Goal: Task Accomplishment & Management: Use online tool/utility

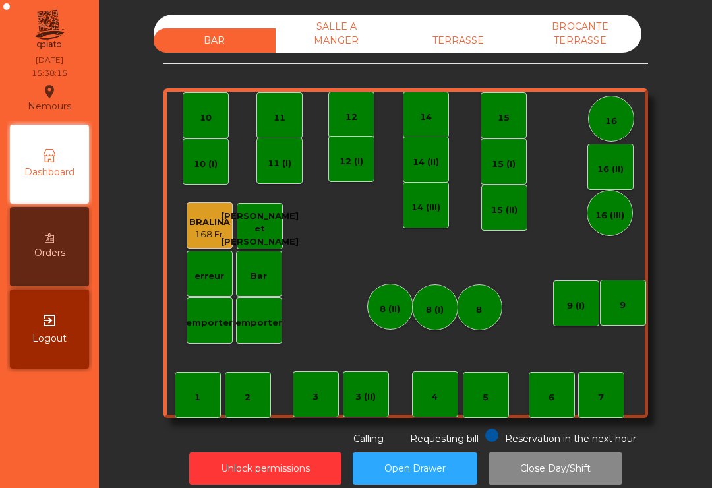
click at [465, 38] on div "TERRASSE" at bounding box center [459, 40] width 122 height 24
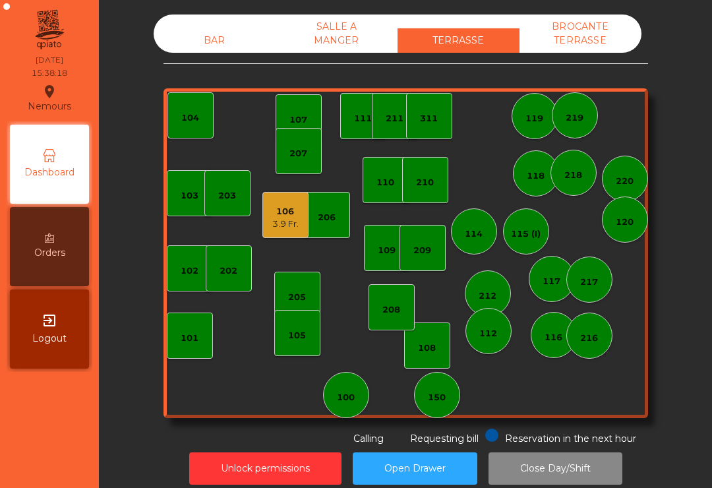
click at [280, 213] on div "106" at bounding box center [285, 211] width 26 height 13
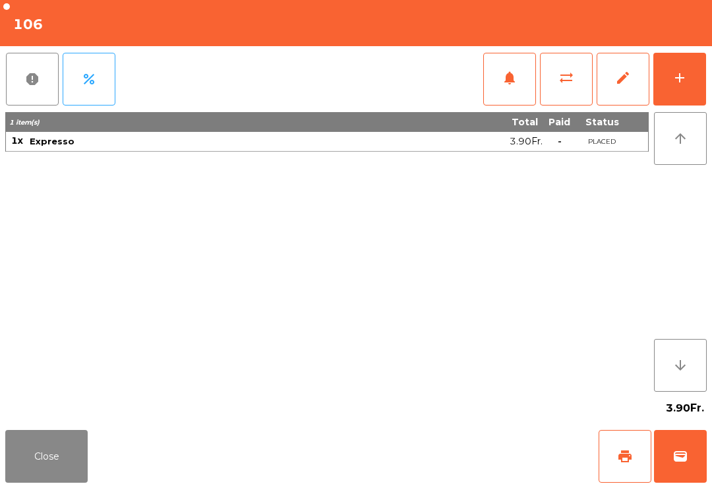
click at [35, 461] on button "Close" at bounding box center [46, 456] width 82 height 53
click at [671, 464] on button "wallet" at bounding box center [680, 456] width 53 height 53
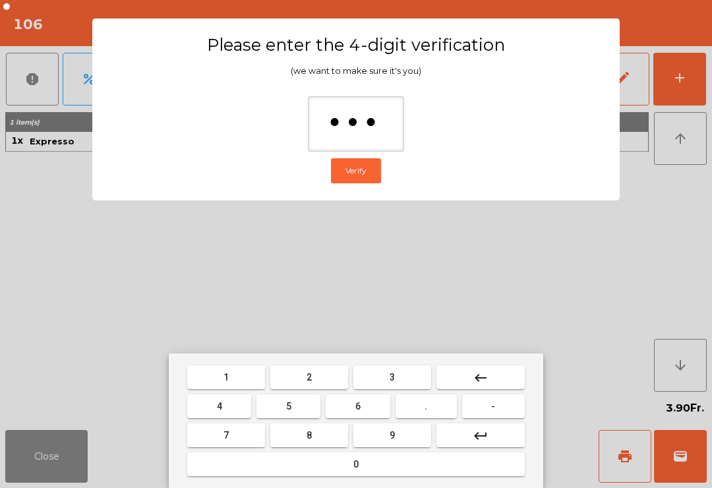
type input "****"
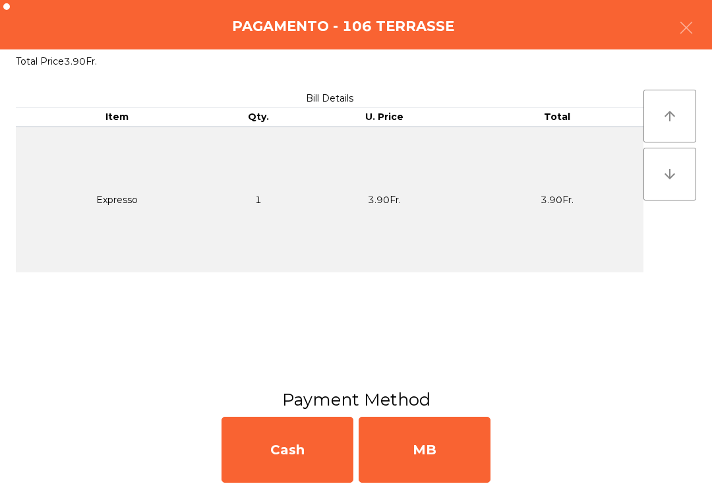
click at [435, 448] on div "MB" at bounding box center [425, 450] width 132 height 66
click at [452, 460] on div "No" at bounding box center [425, 450] width 132 height 66
click at [469, 466] on div "No" at bounding box center [425, 450] width 132 height 66
click at [497, 458] on div "Yes No" at bounding box center [356, 450] width 712 height 77
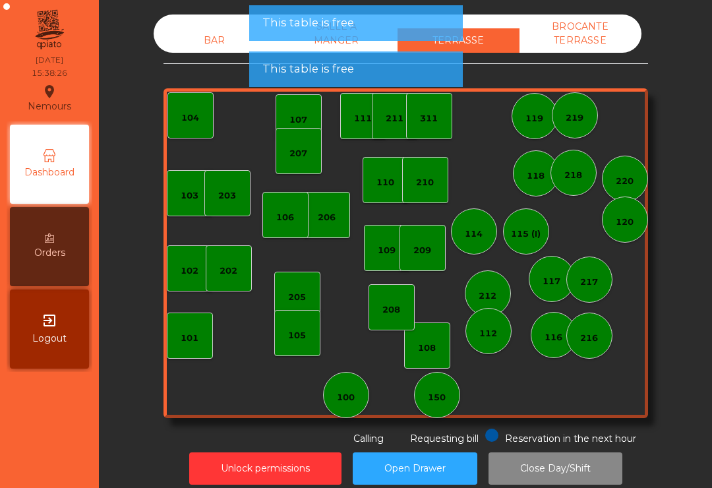
click at [398, 307] on div "208" at bounding box center [392, 309] width 18 height 13
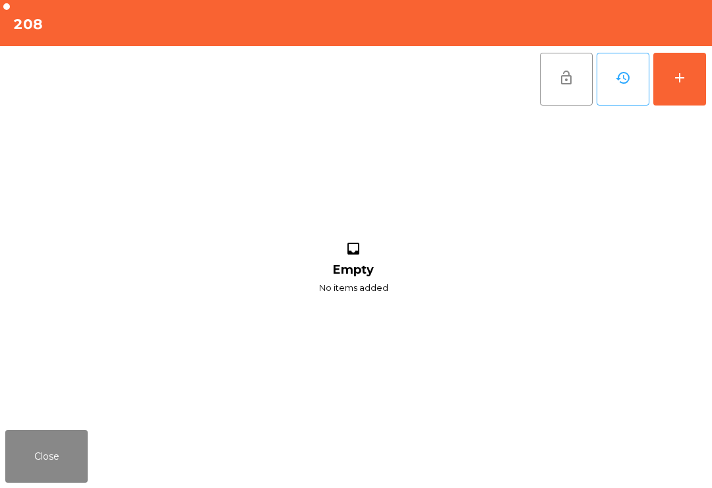
click at [681, 87] on button "add" at bounding box center [680, 79] width 53 height 53
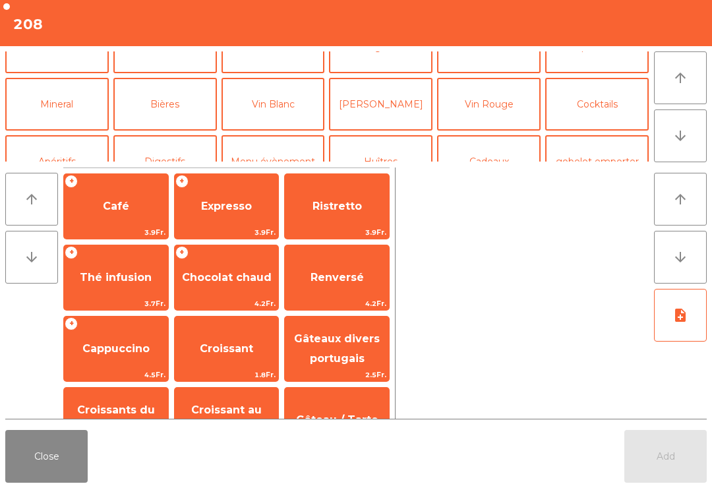
scroll to position [108, 0]
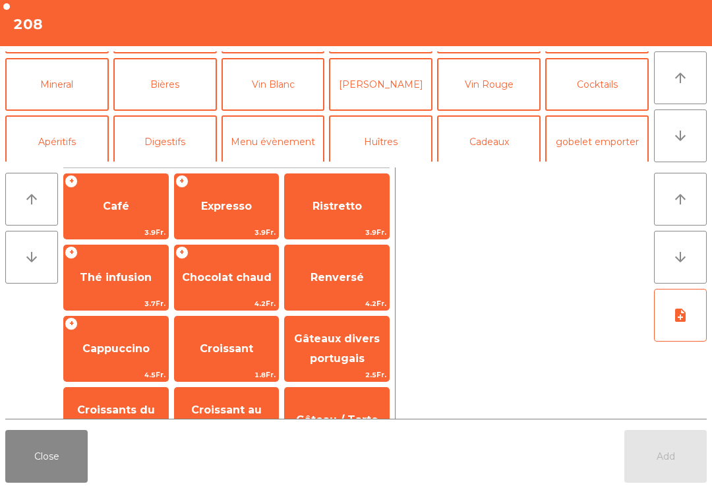
click at [185, 93] on button "Bières" at bounding box center [165, 84] width 104 height 53
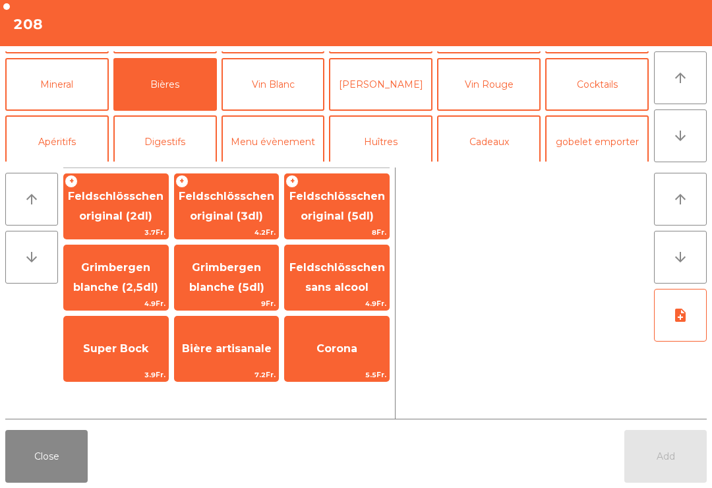
click at [243, 215] on span "Feldschlösschen original (3dl)" at bounding box center [227, 206] width 96 height 32
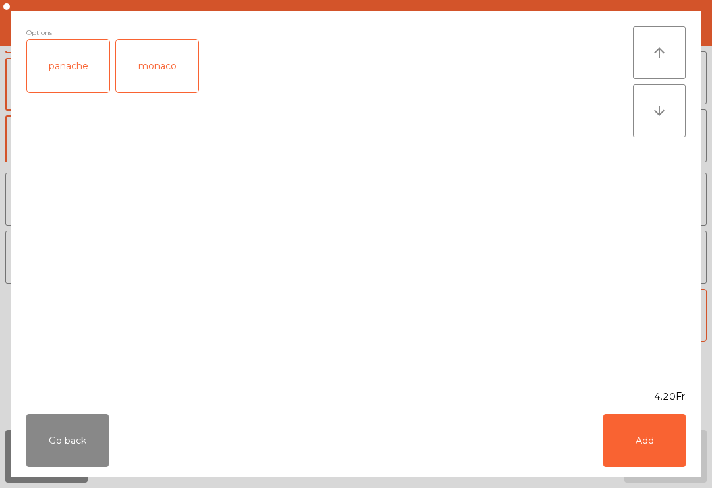
click at [667, 445] on button "Add" at bounding box center [645, 440] width 82 height 53
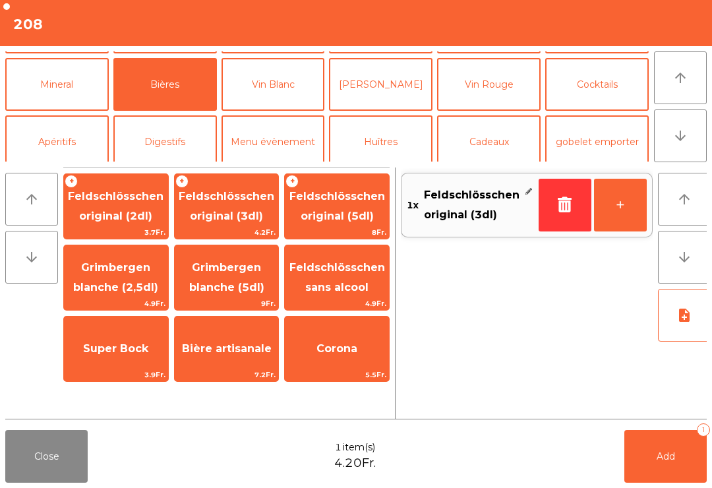
click at [666, 444] on button "Add 1" at bounding box center [666, 456] width 82 height 53
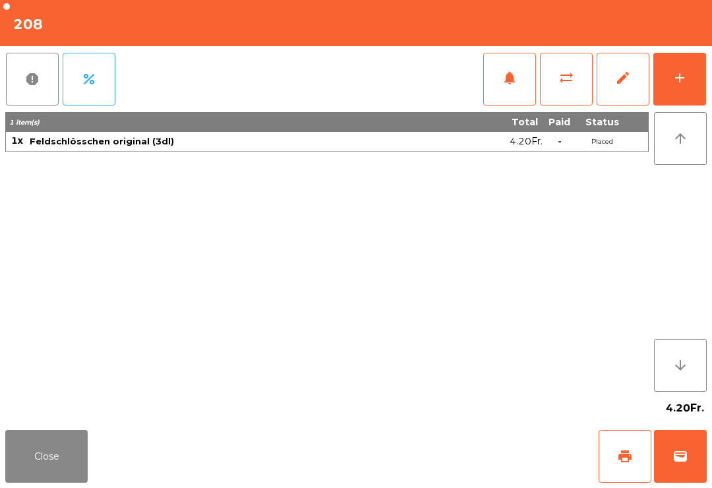
click at [693, 456] on button "wallet" at bounding box center [680, 456] width 53 height 53
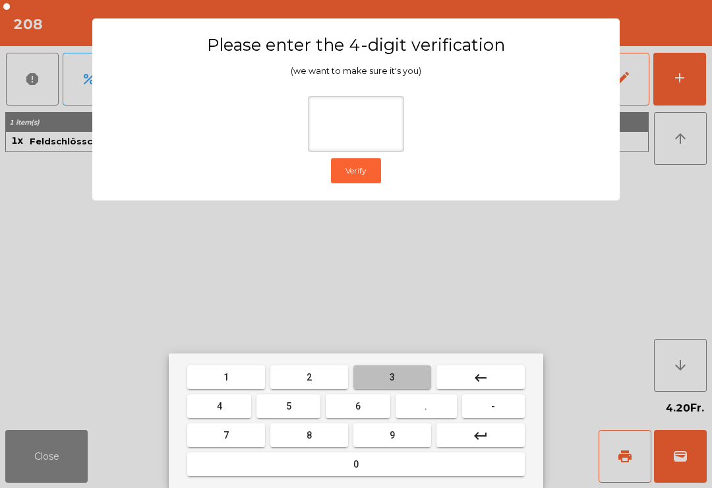
type input "*"
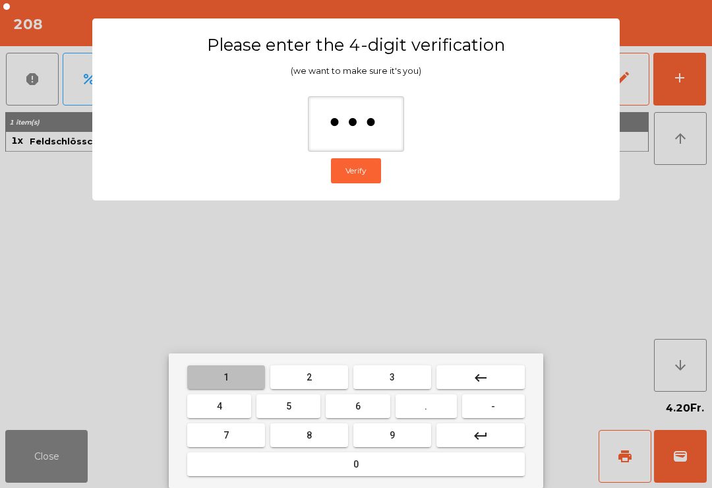
type input "****"
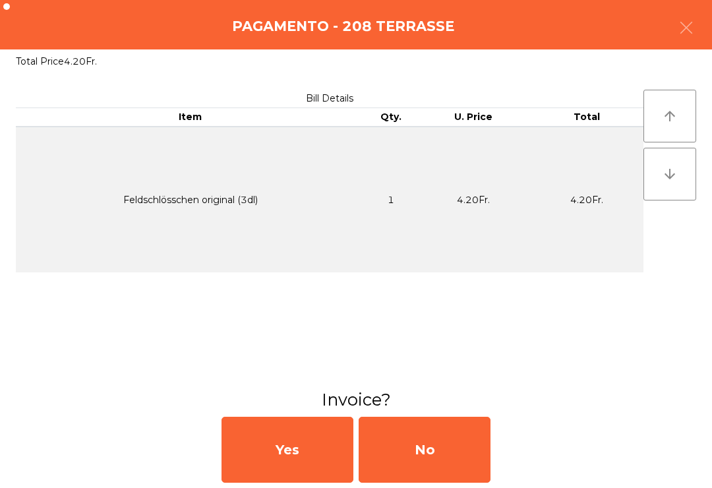
click at [466, 480] on div "No" at bounding box center [425, 450] width 132 height 66
click at [437, 465] on div "No" at bounding box center [425, 450] width 132 height 66
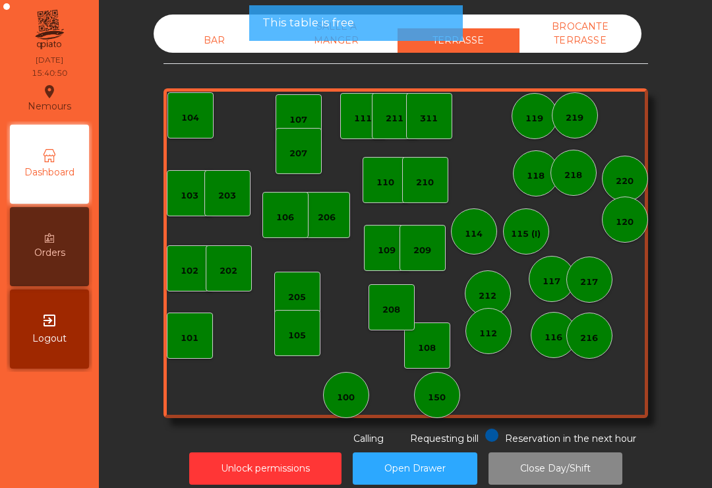
click at [443, 449] on div "Unlock permissions Open Drawer Close Day/Shift" at bounding box center [406, 469] width 578 height 46
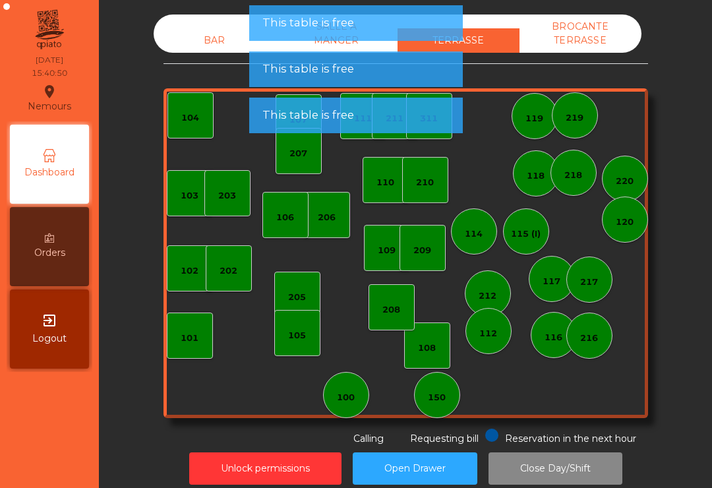
click at [443, 448] on div "Unlock permissions Open Drawer Close Day/Shift" at bounding box center [406, 469] width 578 height 46
click at [551, 271] on div "117" at bounding box center [552, 279] width 18 height 18
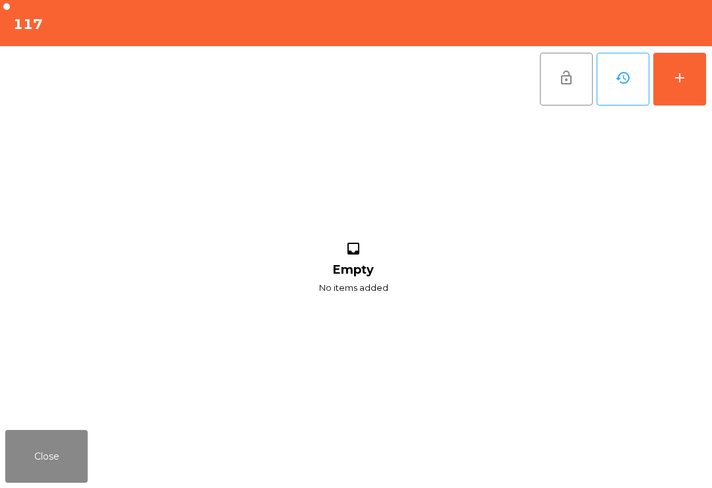
click at [685, 95] on button "add" at bounding box center [680, 79] width 53 height 53
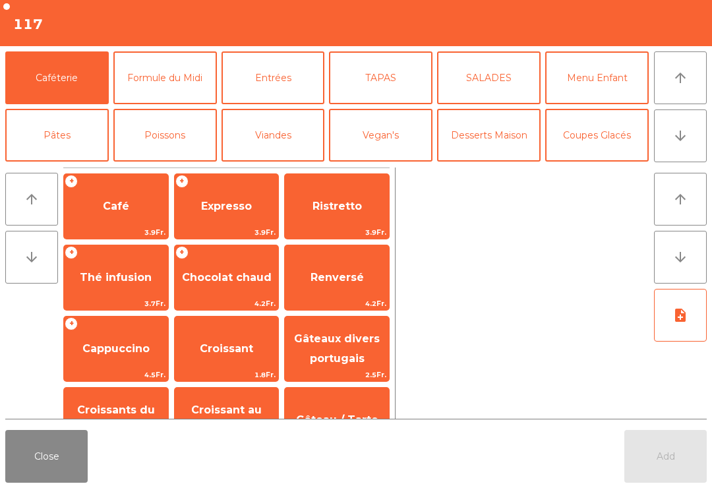
click at [508, 150] on button "Desserts Maison" at bounding box center [489, 135] width 104 height 53
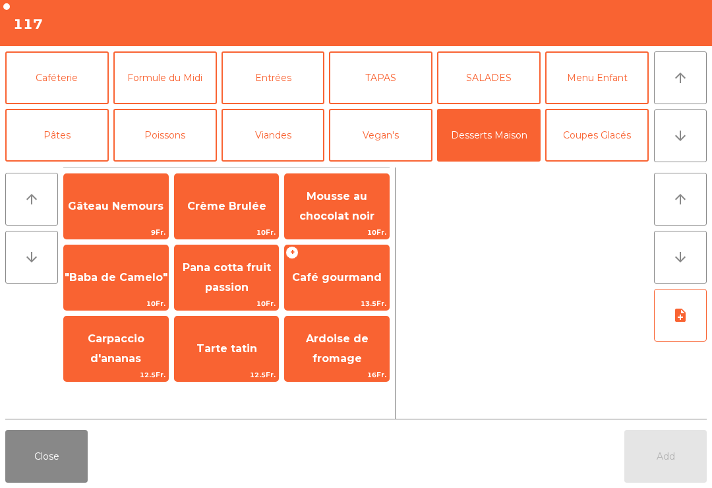
click at [600, 155] on button "Coupes Glacés" at bounding box center [598, 135] width 104 height 53
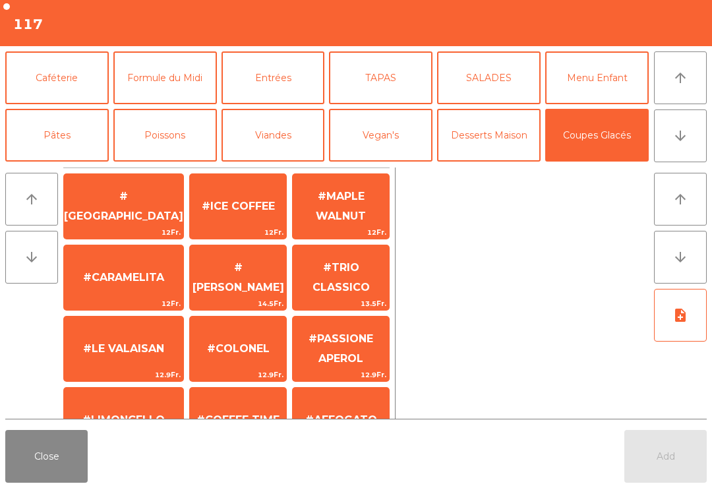
click at [127, 214] on span "#[GEOGRAPHIC_DATA]" at bounding box center [123, 207] width 119 height 56
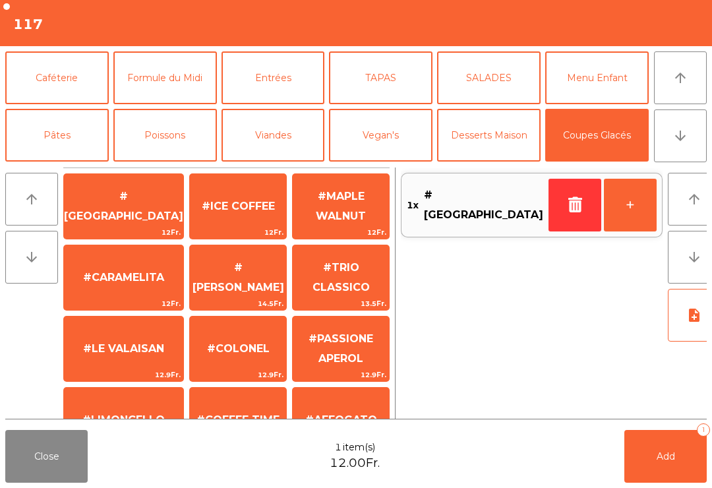
click at [129, 296] on div "#CARAMELITA 12Fr." at bounding box center [123, 278] width 121 height 66
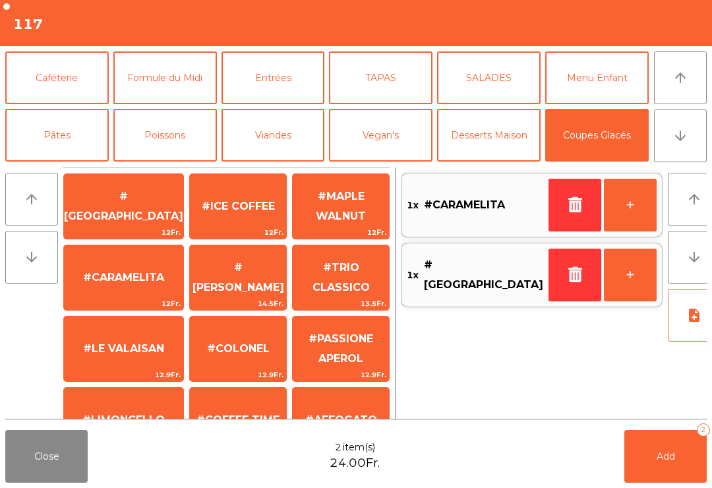
click at [226, 203] on span "#ICE COFFEE" at bounding box center [238, 206] width 73 height 13
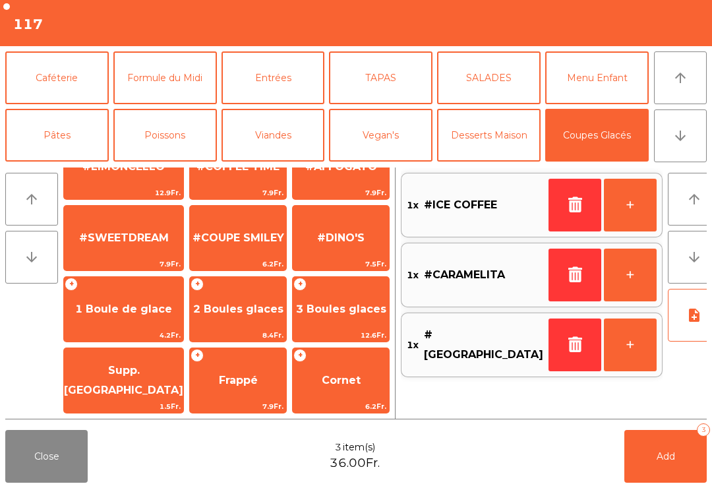
scroll to position [253, 0]
click at [222, 319] on span "2 Boules glaces" at bounding box center [238, 310] width 96 height 36
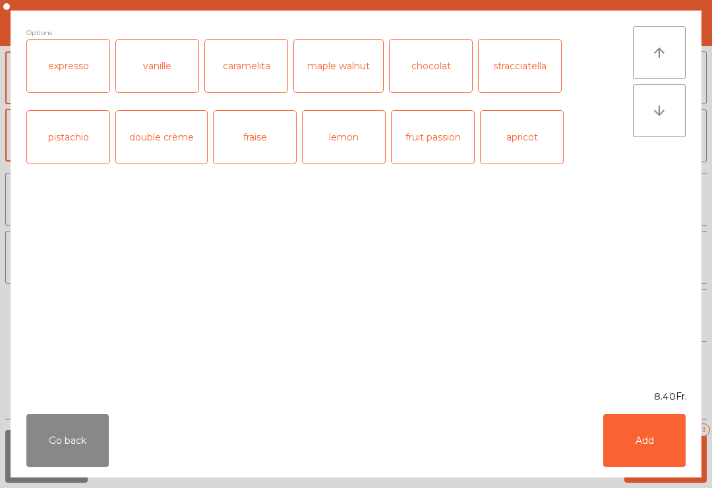
click at [653, 456] on button "Add" at bounding box center [645, 440] width 82 height 53
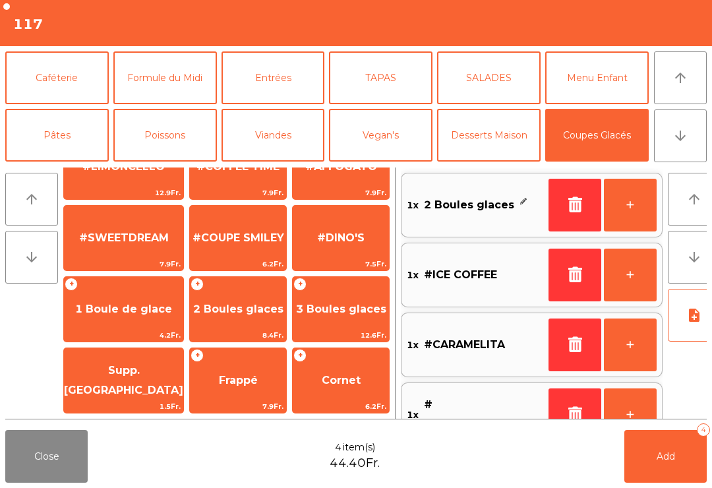
click at [653, 456] on button "Add 4" at bounding box center [666, 456] width 82 height 53
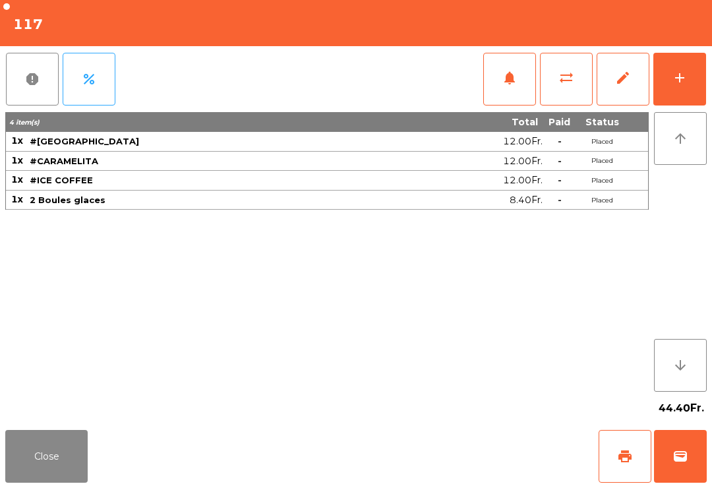
click at [73, 476] on button "Close" at bounding box center [46, 456] width 82 height 53
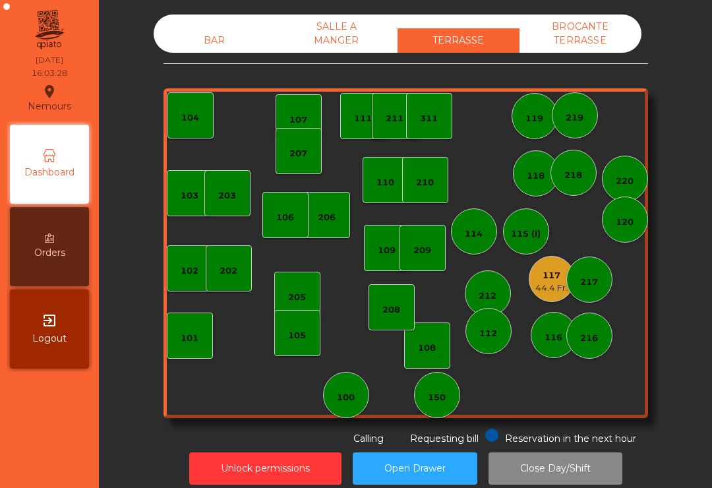
click at [556, 285] on div "44.4 Fr." at bounding box center [552, 288] width 32 height 13
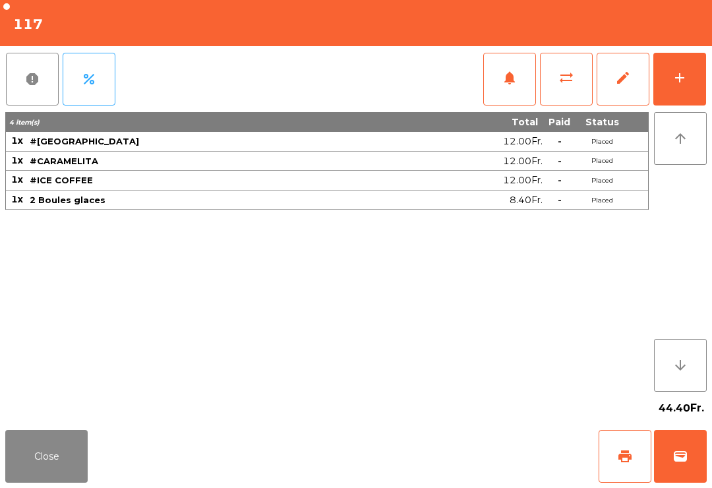
click at [629, 464] on button "print" at bounding box center [625, 456] width 53 height 53
click at [694, 455] on button "wallet" at bounding box center [680, 456] width 53 height 53
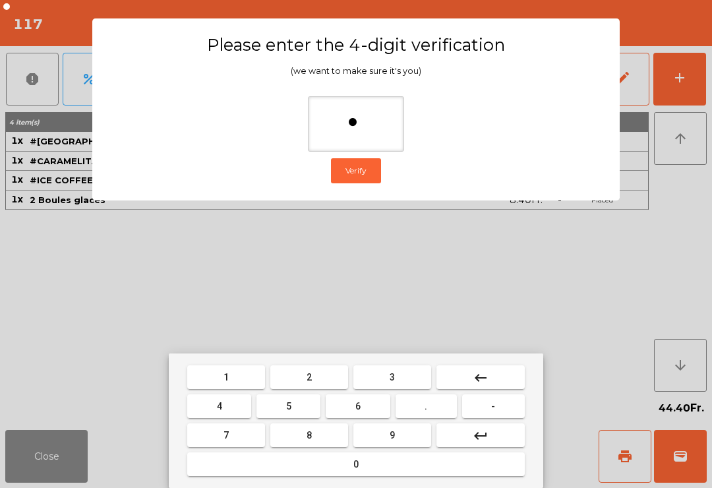
type input "**"
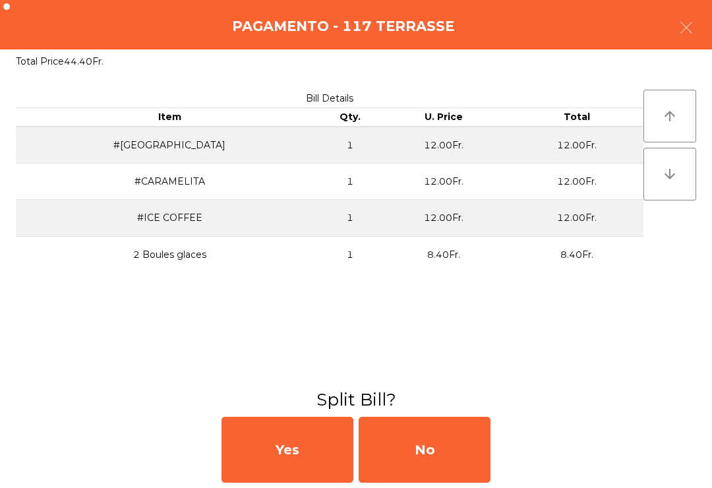
click at [459, 437] on div "No" at bounding box center [425, 450] width 132 height 66
click at [459, 436] on div "MB" at bounding box center [425, 450] width 132 height 66
click at [431, 466] on div "No" at bounding box center [425, 450] width 132 height 66
click at [462, 459] on div "No" at bounding box center [425, 450] width 132 height 66
click at [442, 482] on div "No" at bounding box center [425, 450] width 132 height 66
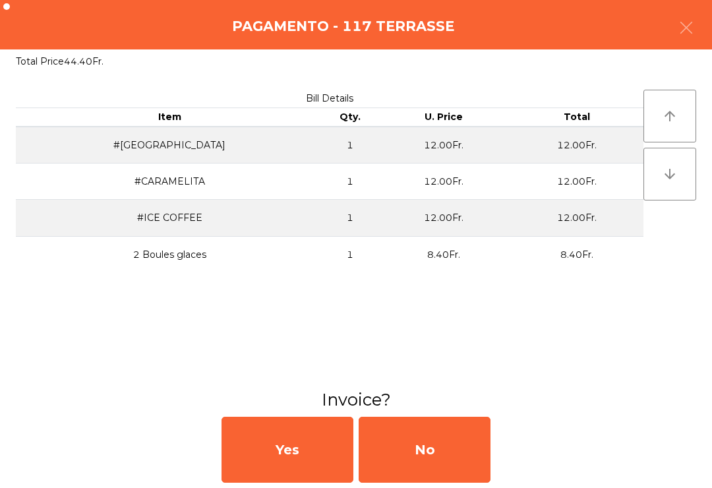
click at [468, 482] on div "No" at bounding box center [425, 450] width 132 height 66
click at [427, 464] on div "No" at bounding box center [425, 450] width 132 height 66
